Goal: Information Seeking & Learning: Learn about a topic

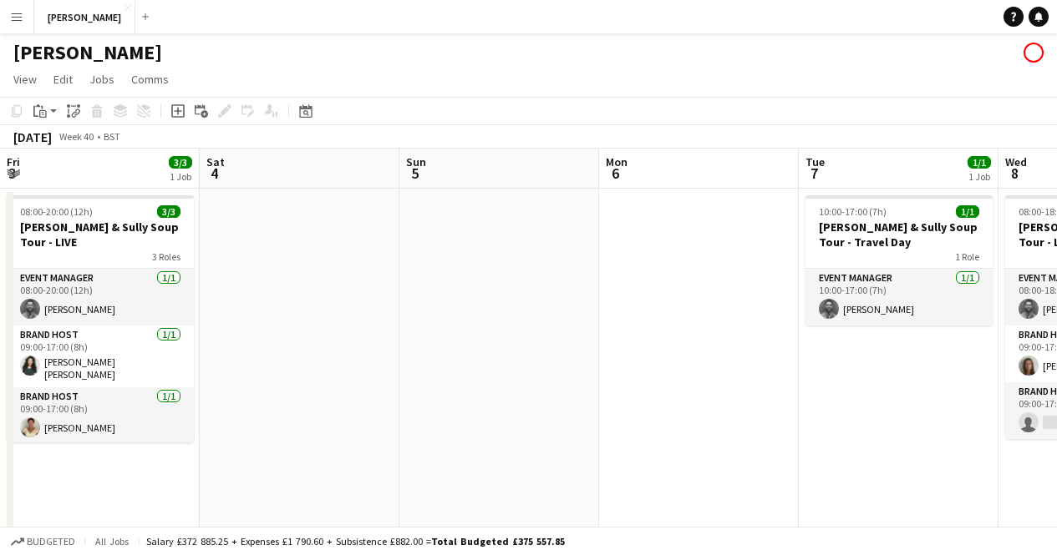
scroll to position [0, 430]
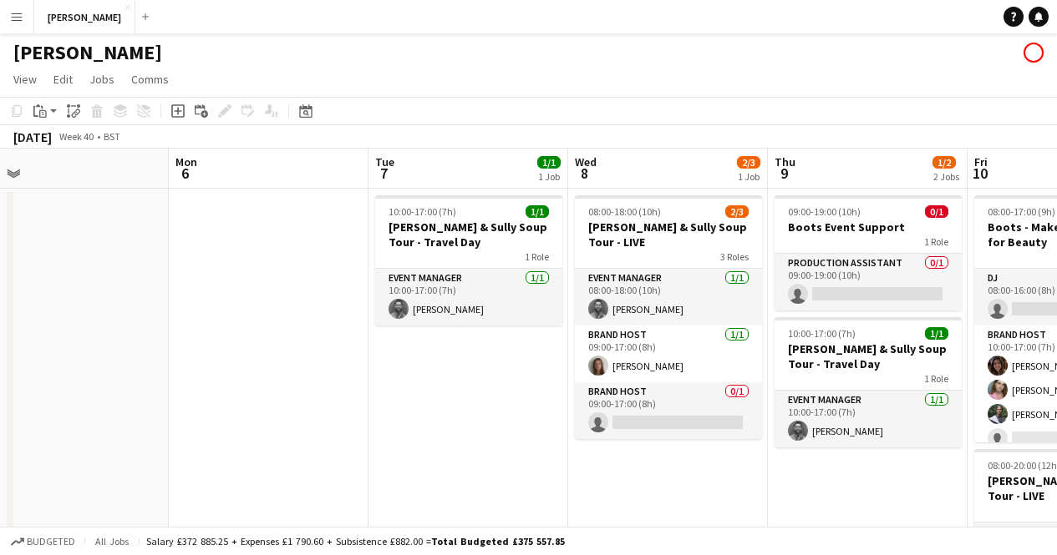
click at [13, 23] on app-icon "Menu" at bounding box center [16, 16] width 13 height 13
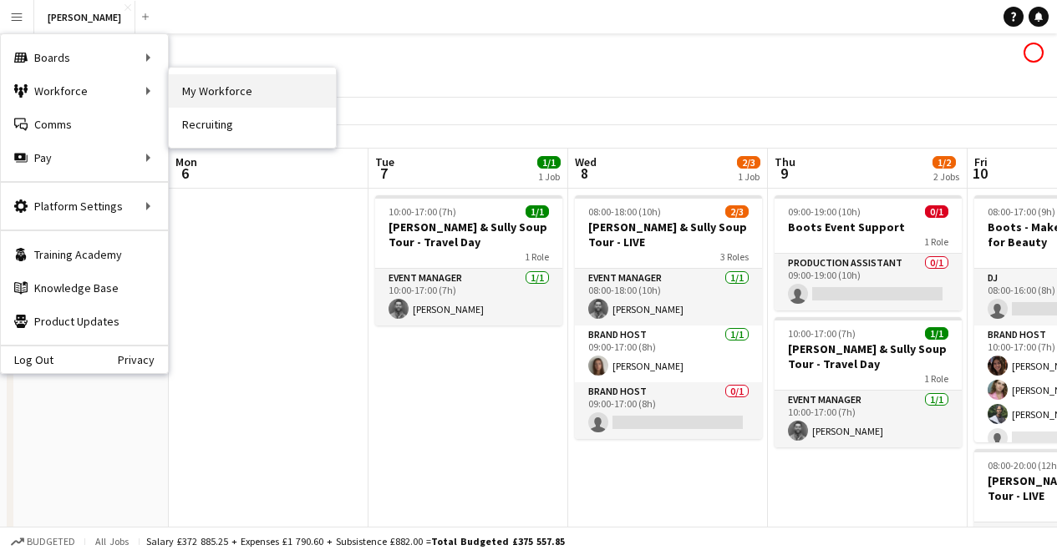
click at [189, 94] on link "My Workforce" at bounding box center [252, 90] width 167 height 33
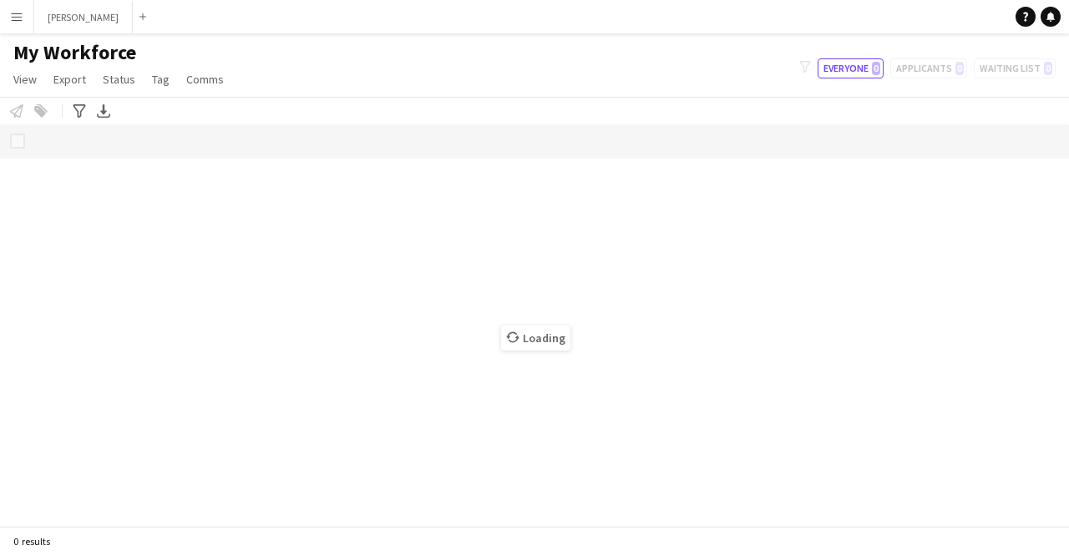
click at [18, 23] on button "Menu" at bounding box center [16, 16] width 33 height 33
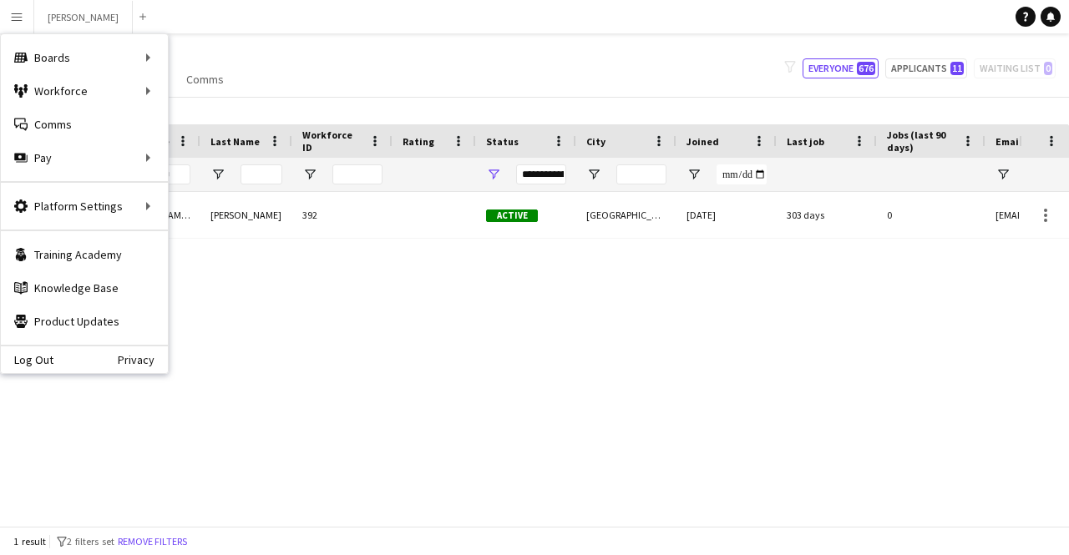
click at [252, 217] on div "Cassini de Oliveira" at bounding box center [246, 215] width 92 height 46
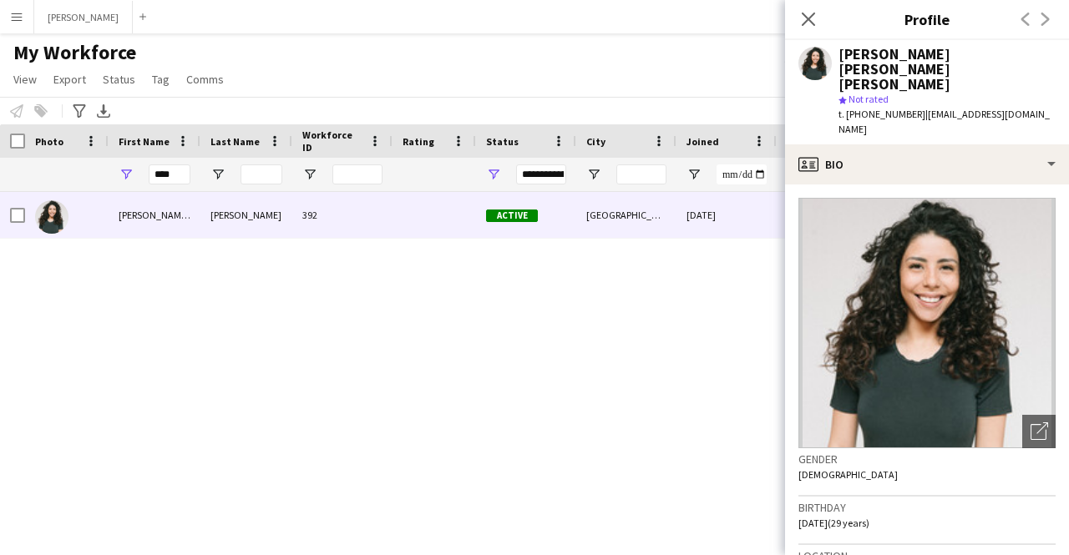
scroll to position [703, 0]
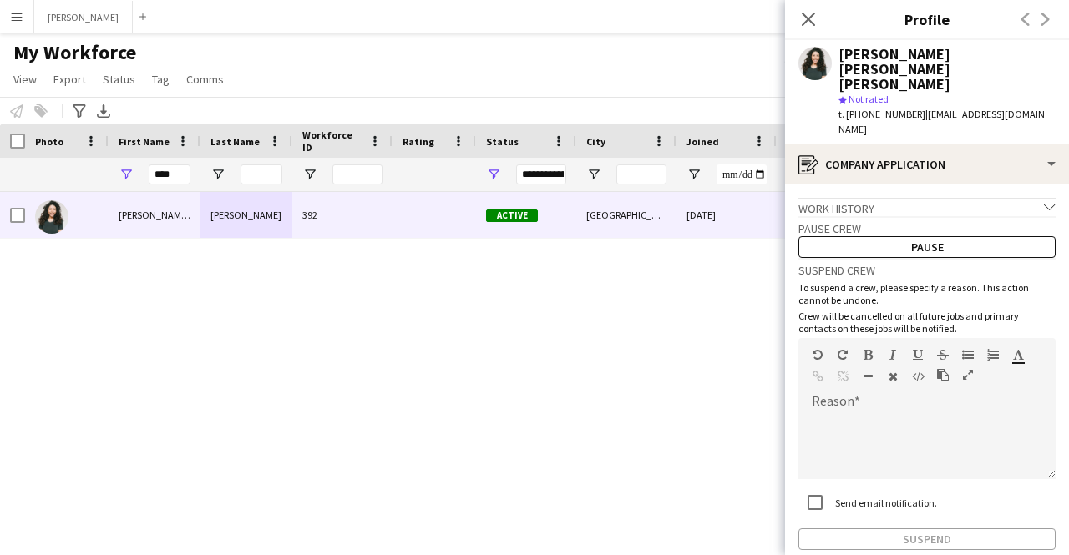
scroll to position [44, 0]
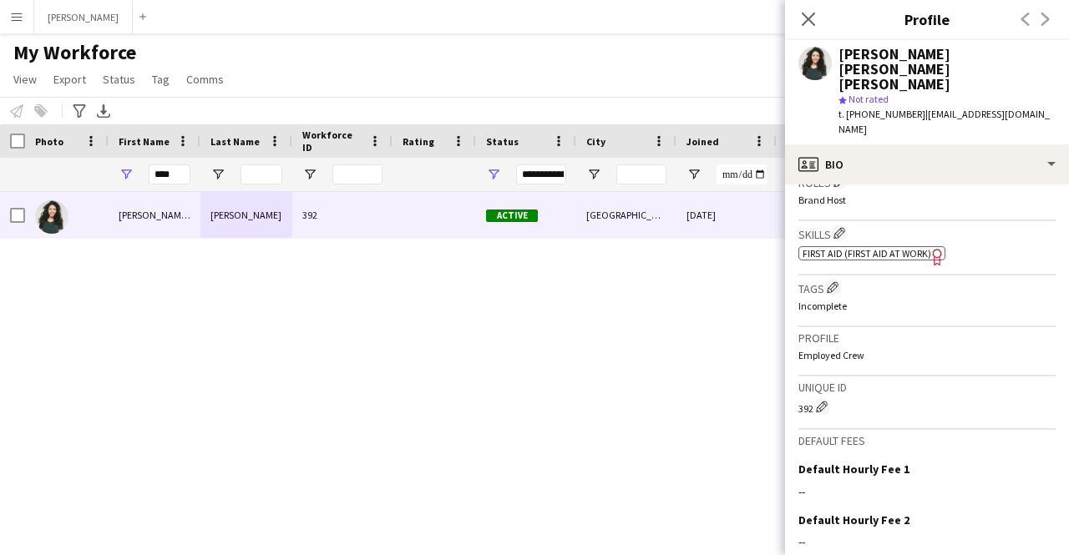
scroll to position [703, 0]
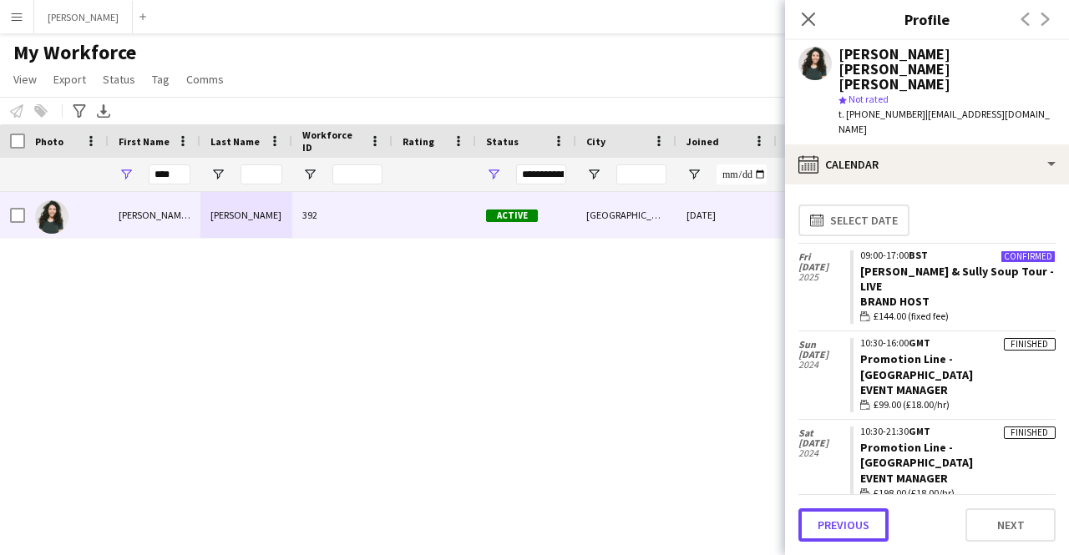
click at [861, 530] on button "Previous" at bounding box center [844, 525] width 90 height 33
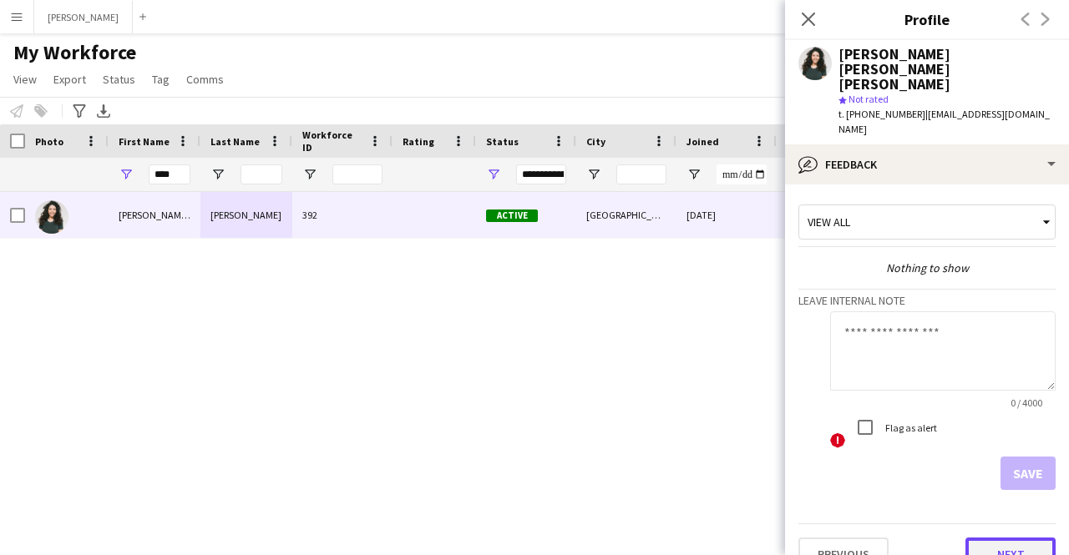
click at [991, 538] on button "Next" at bounding box center [1011, 554] width 90 height 33
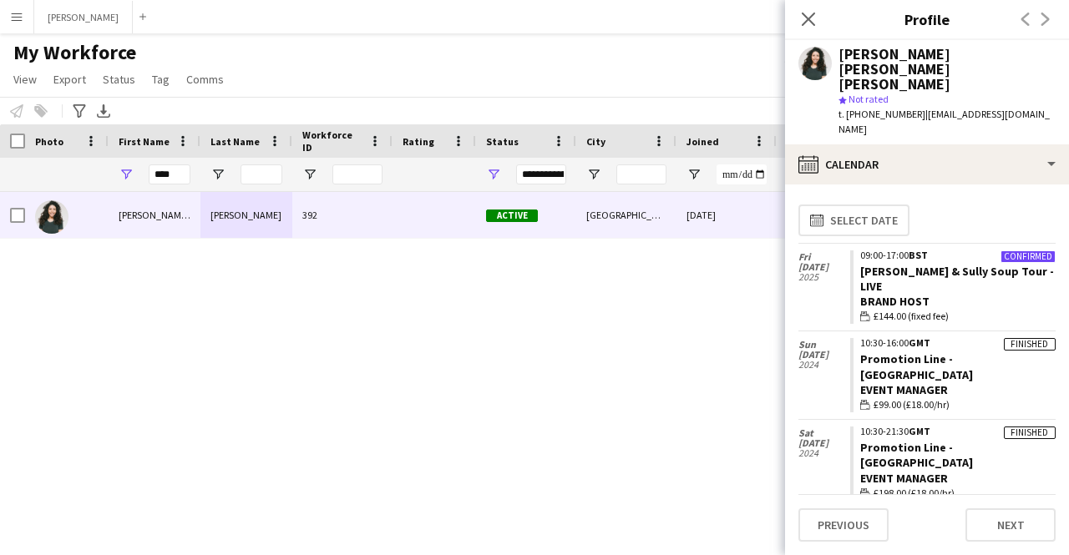
click at [991, 507] on div "Previous Next" at bounding box center [927, 519] width 257 height 48
click at [1002, 522] on button "Next" at bounding box center [1011, 525] width 90 height 33
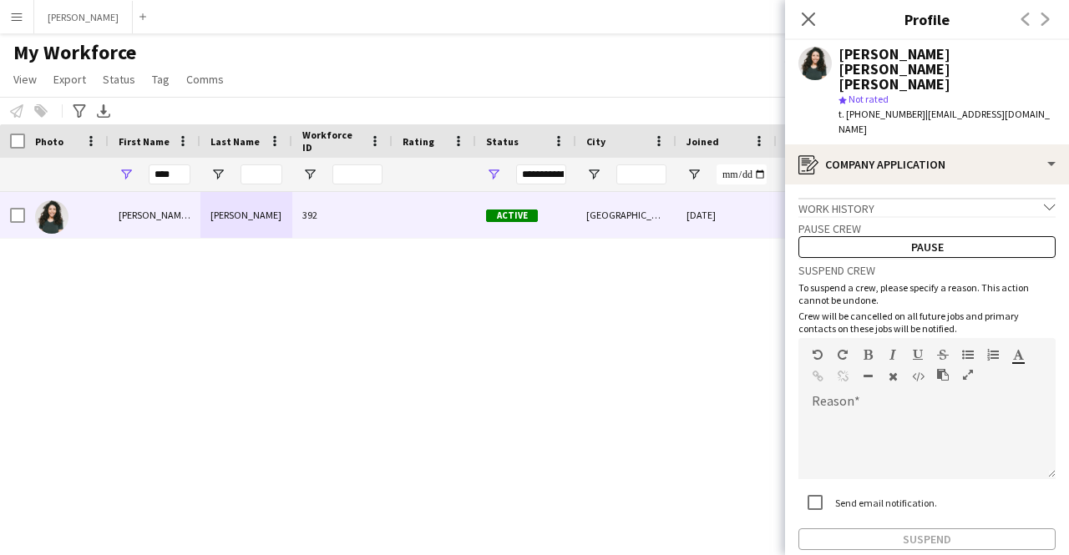
scroll to position [44, 0]
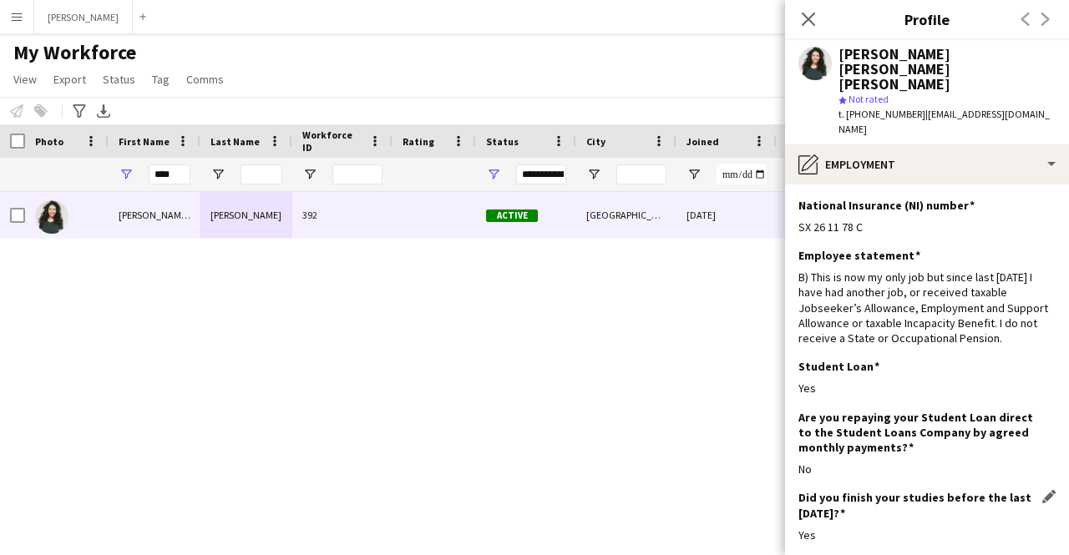
scroll to position [201, 0]
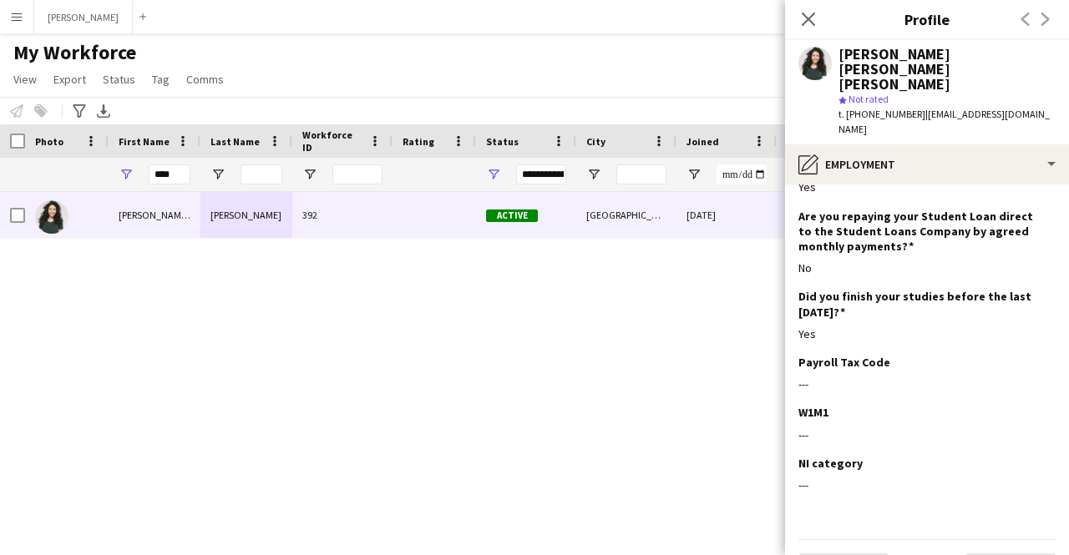
click at [998, 546] on app-section-data-types "National Insurance (NI) number Edit this field SX 26 11 78 C Employee statement…" at bounding box center [927, 370] width 284 height 371
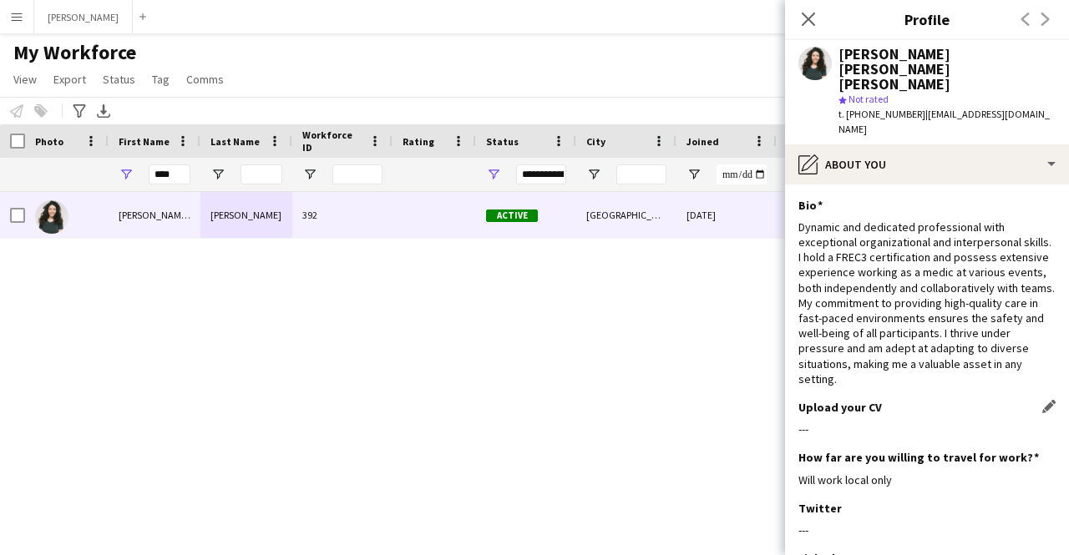
scroll to position [196, 0]
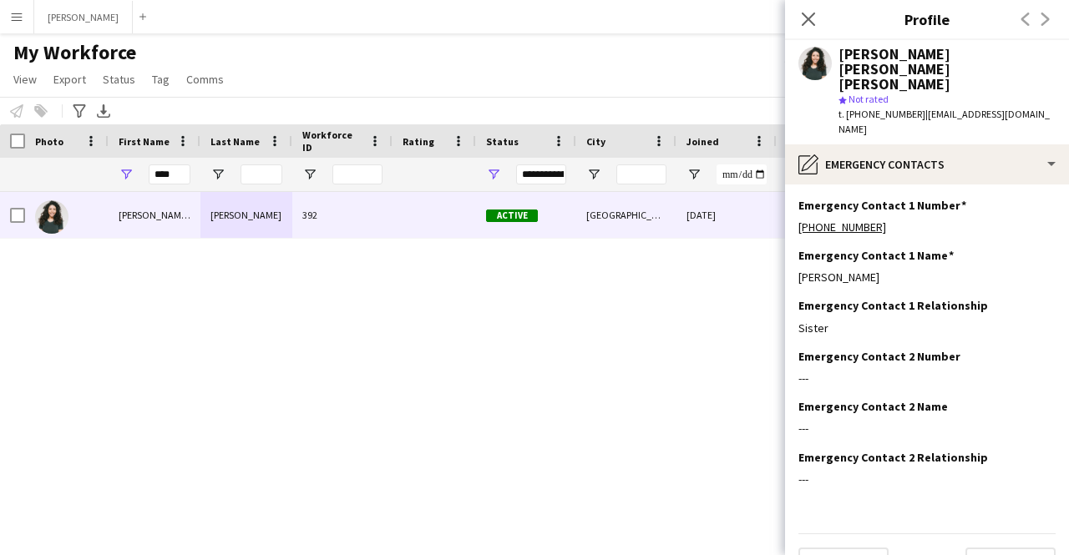
click at [991, 538] on app-section-data-types "Emergency Contact 1 Number Edit this field +447551727626 Emergency Contact 1 Na…" at bounding box center [927, 370] width 284 height 371
click at [601, 457] on div "Raquel Luiza Cassini de Oliveira 392 Active London 21-11-2024 303 days 0 cassin…" at bounding box center [509, 353] width 1019 height 322
click at [816, 38] on div "Close pop-in" at bounding box center [808, 19] width 47 height 38
click at [813, 22] on icon "Close pop-in" at bounding box center [808, 19] width 16 height 16
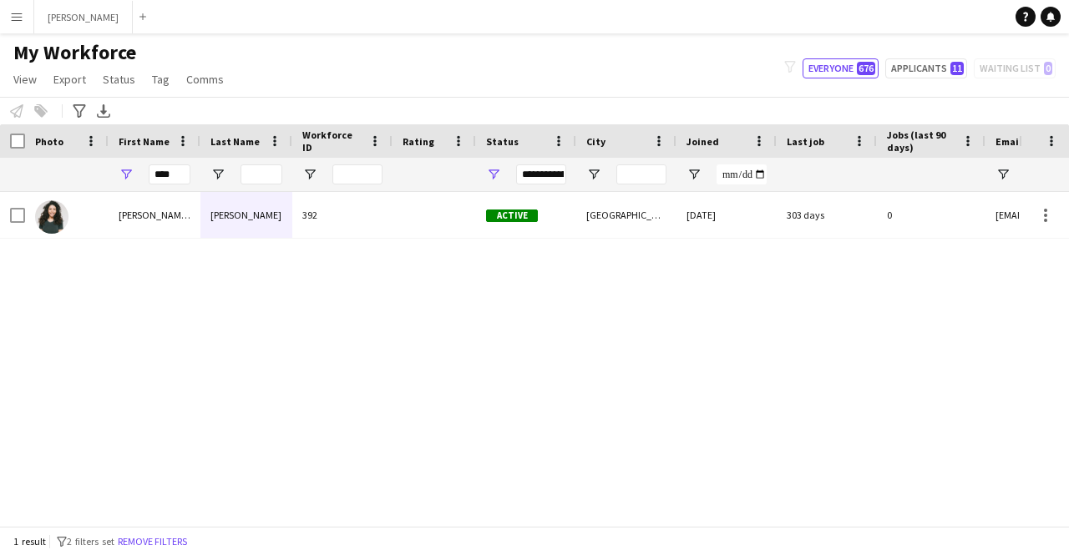
click at [18, 13] on app-icon "Menu" at bounding box center [16, 16] width 13 height 13
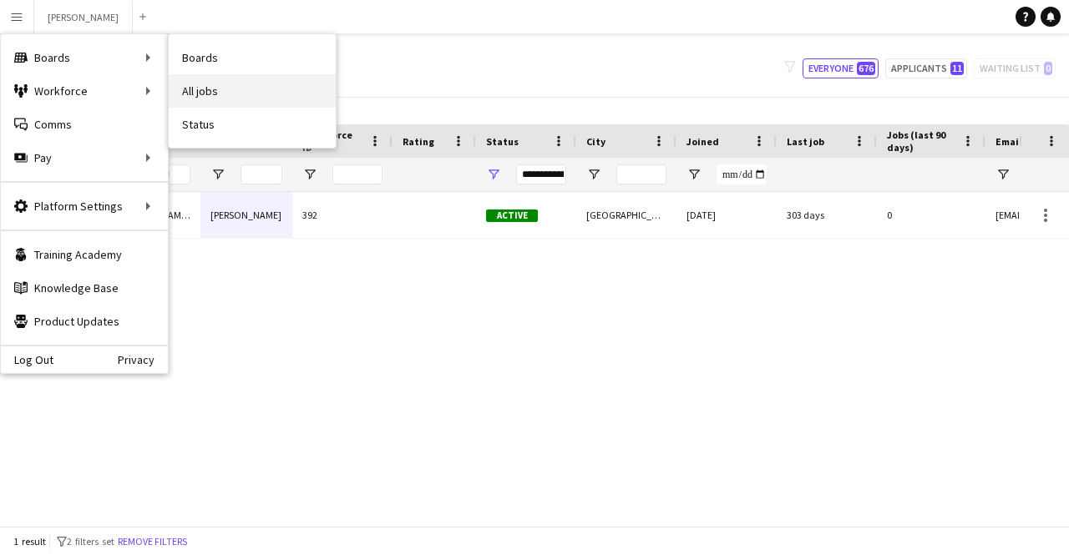
click at [209, 85] on link "All jobs" at bounding box center [252, 90] width 167 height 33
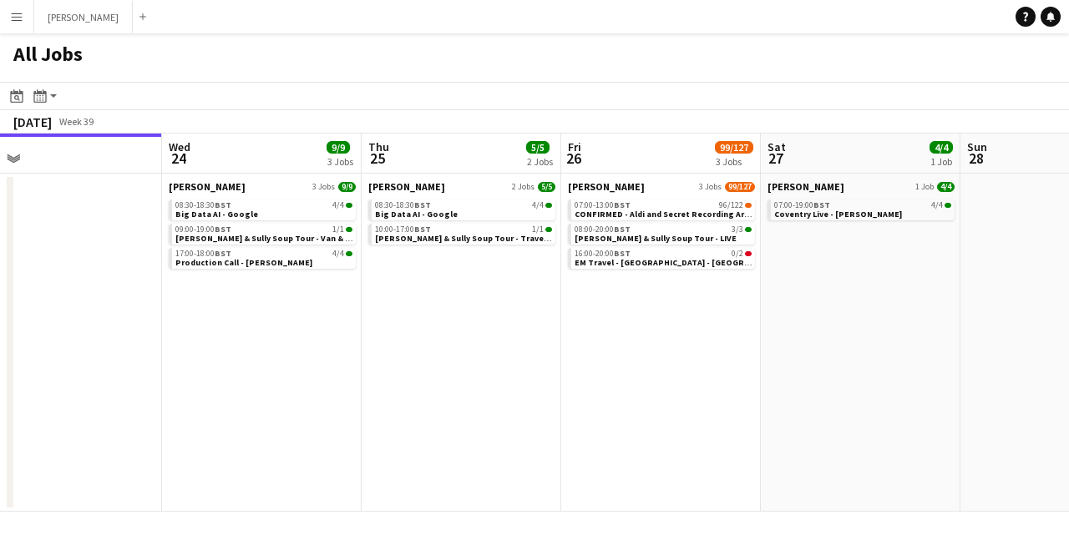
scroll to position [0, 706]
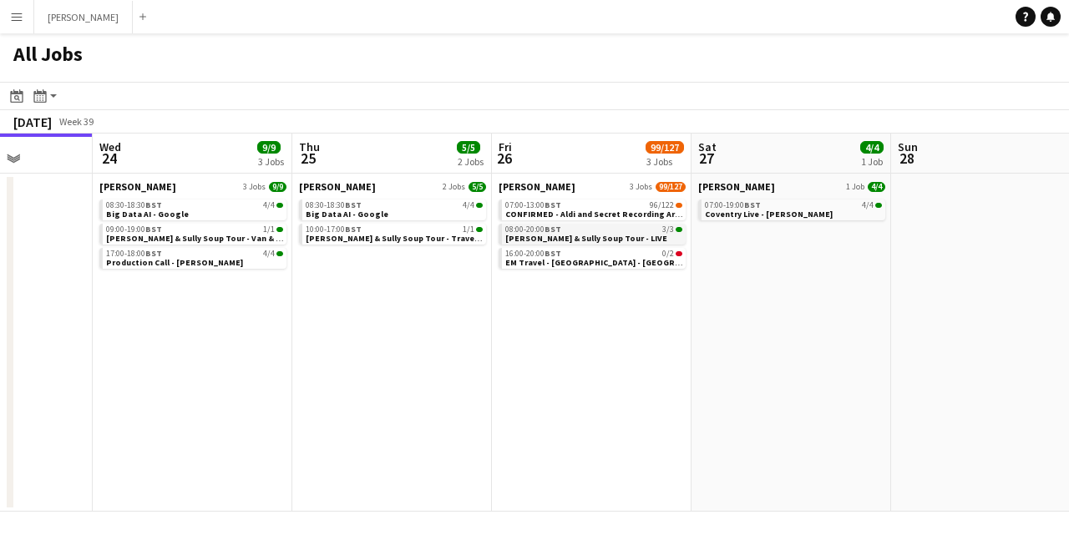
click at [554, 236] on span "[PERSON_NAME] & Sully Soup Tour - LIVE" at bounding box center [586, 238] width 162 height 11
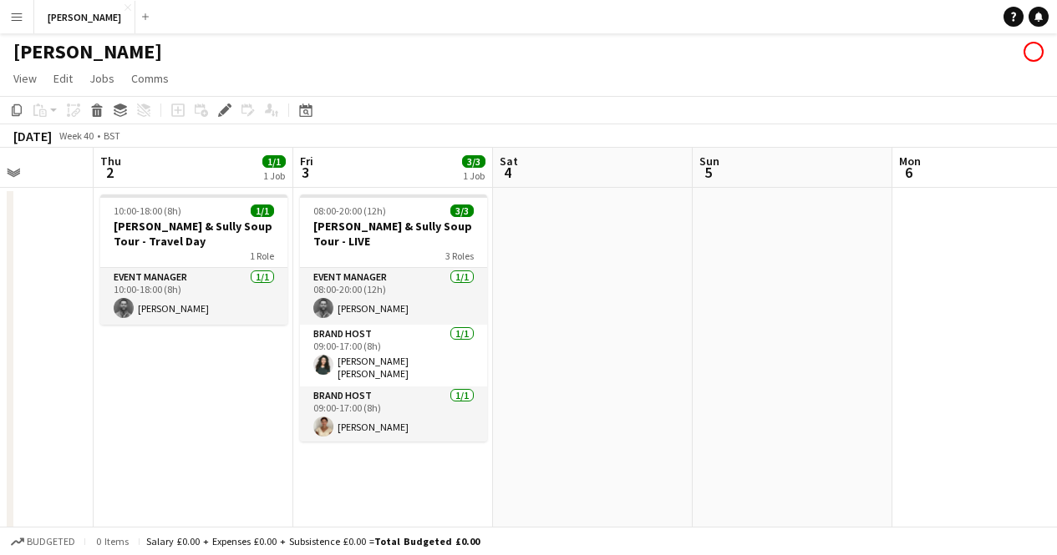
scroll to position [1, 0]
click at [774, 318] on app-date-cell at bounding box center [792, 555] width 200 height 734
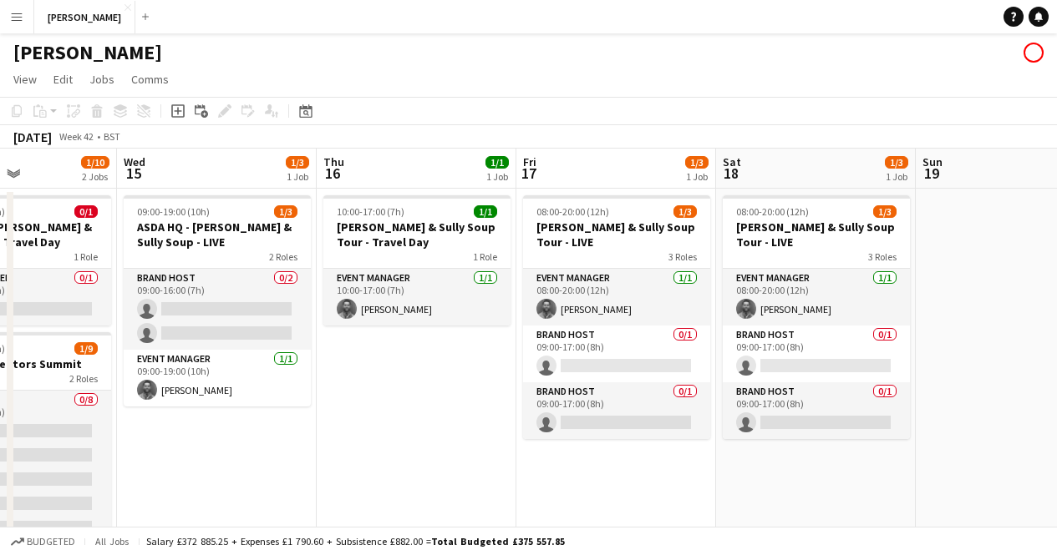
scroll to position [0, 683]
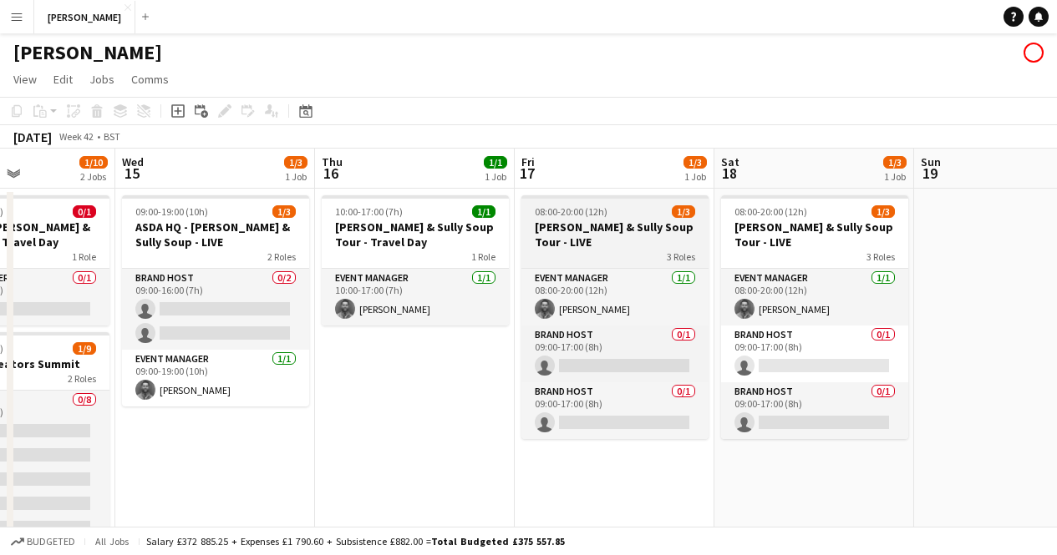
click at [628, 231] on h3 "[PERSON_NAME] & Sully Soup Tour - LIVE" at bounding box center [614, 235] width 187 height 30
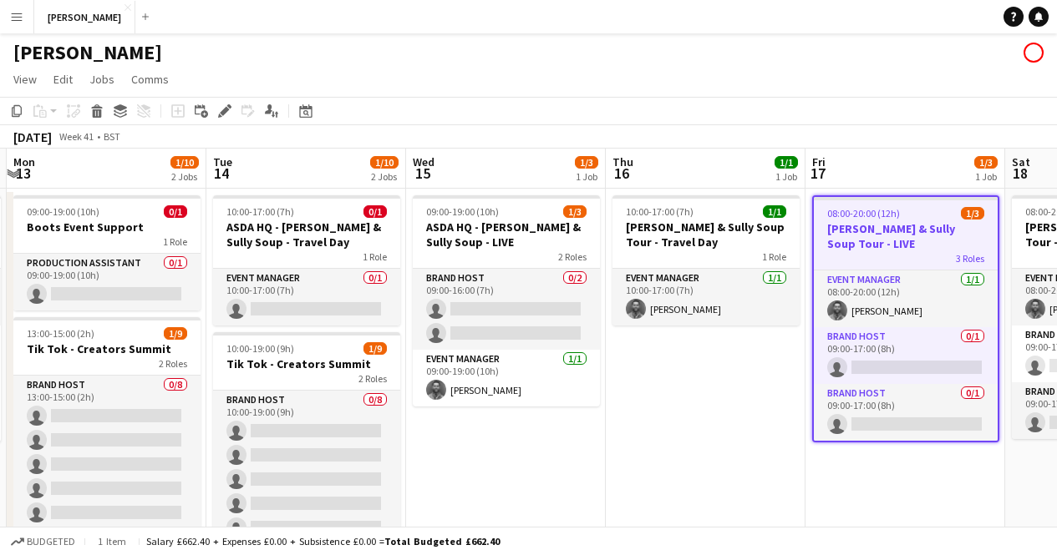
scroll to position [0, 392]
